Goal: Task Accomplishment & Management: Manage account settings

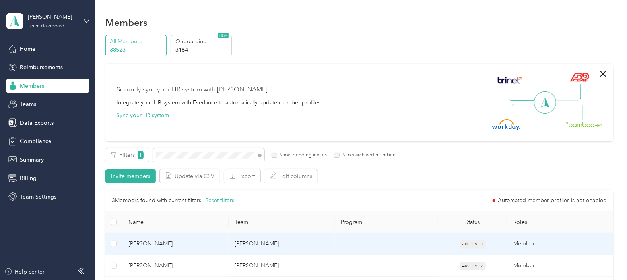
scroll to position [49, 0]
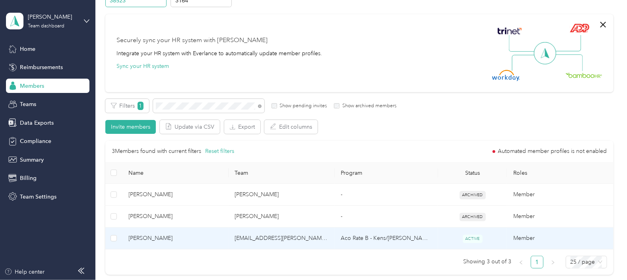
click at [185, 163] on span "[PERSON_NAME]" at bounding box center [175, 238] width 93 height 9
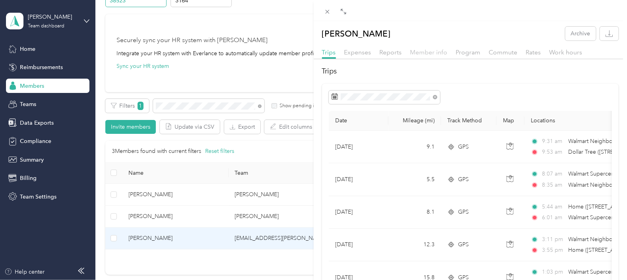
click at [345, 50] on span "Member info" at bounding box center [428, 52] width 37 height 8
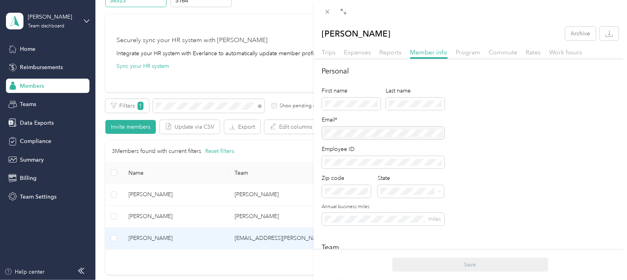
scroll to position [49, 0]
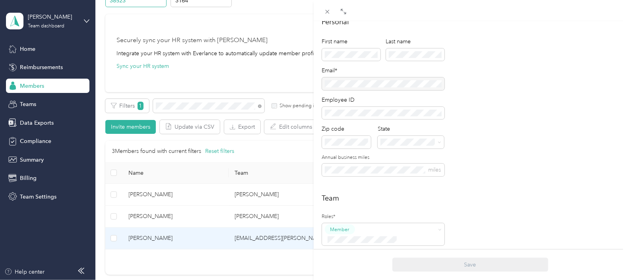
drag, startPoint x: 378, startPoint y: 85, endPoint x: 341, endPoint y: 85, distance: 36.2
click at [341, 85] on div at bounding box center [383, 84] width 122 height 13
click at [329, 7] on span at bounding box center [327, 11] width 11 height 11
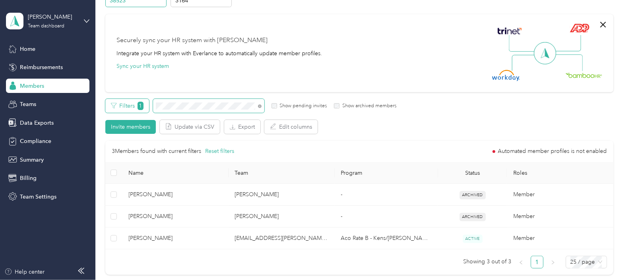
click at [136, 108] on div "Filters 1 Show pending invites Show archived members" at bounding box center [250, 106] width 291 height 14
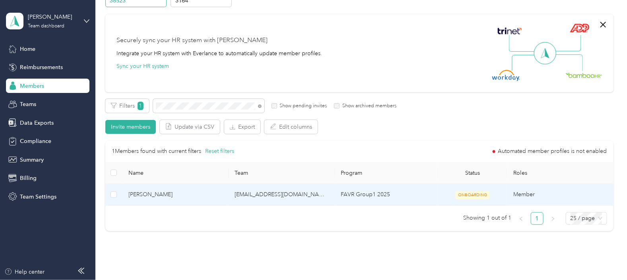
click at [345, 163] on td "FAVR Group1 2025" at bounding box center [386, 195] width 103 height 22
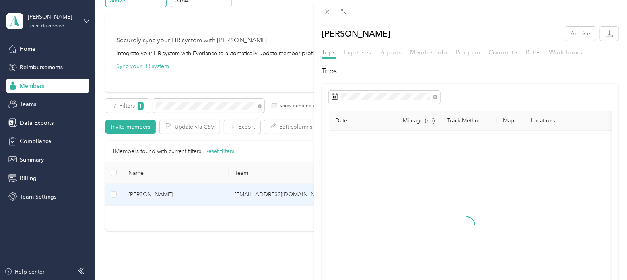
click at [345, 54] on span "Reports" at bounding box center [391, 52] width 22 height 8
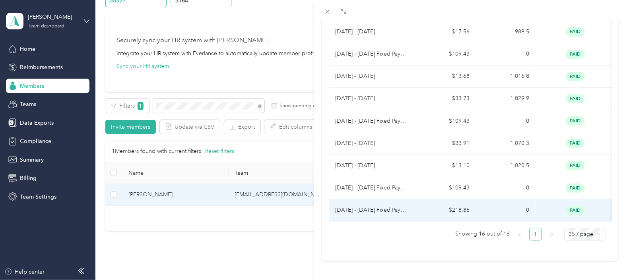
scroll to position [296, 0]
